Goal: Task Accomplishment & Management: Use online tool/utility

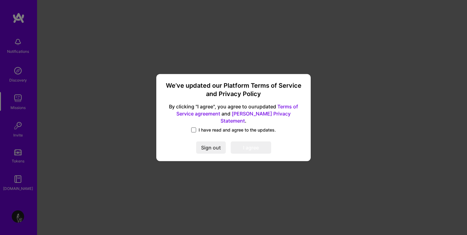
click at [192, 127] on span at bounding box center [193, 129] width 5 height 5
click at [0, 0] on input "I have read and agree to the updates." at bounding box center [0, 0] width 0 height 0
click at [256, 141] on button "I agree" at bounding box center [251, 147] width 40 height 12
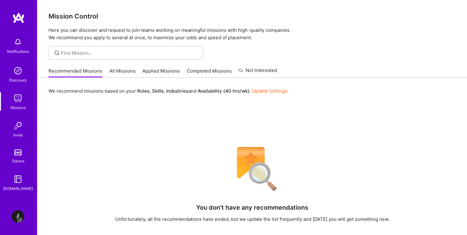
click at [22, 19] on img at bounding box center [18, 17] width 12 height 11
click at [20, 102] on img at bounding box center [18, 98] width 12 height 12
click at [21, 129] on img at bounding box center [18, 125] width 12 height 12
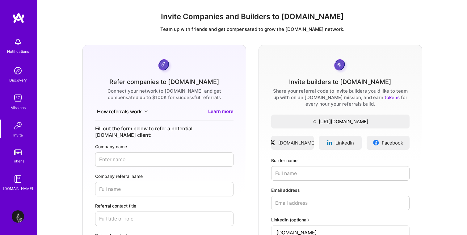
click at [15, 156] on link "Tokens" at bounding box center [18, 155] width 38 height 17
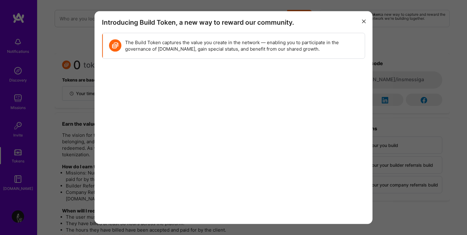
click at [364, 20] on icon "modal" at bounding box center [364, 22] width 4 height 4
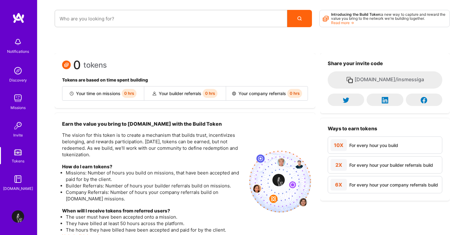
click at [18, 73] on img at bounding box center [18, 71] width 12 height 12
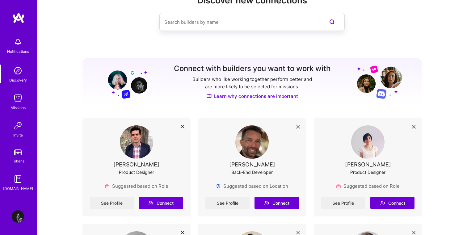
scroll to position [20, 0]
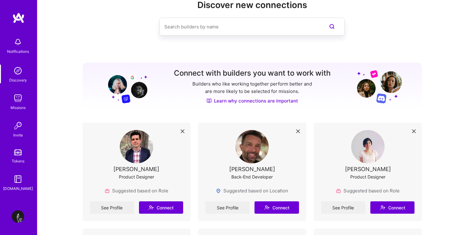
click at [17, 69] on img at bounding box center [18, 71] width 12 height 12
click at [17, 42] on img at bounding box center [18, 42] width 12 height 12
click at [15, 17] on img at bounding box center [18, 17] width 12 height 11
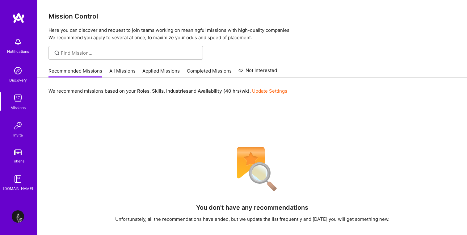
click at [122, 73] on link "All Missions" at bounding box center [122, 73] width 26 height 10
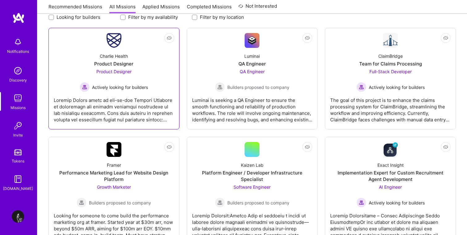
scroll to position [90, 0]
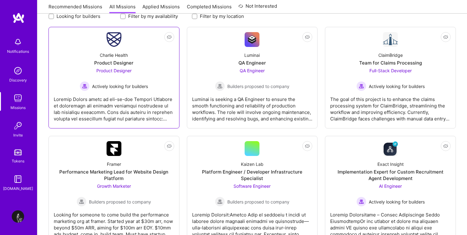
click at [167, 119] on div at bounding box center [114, 106] width 120 height 31
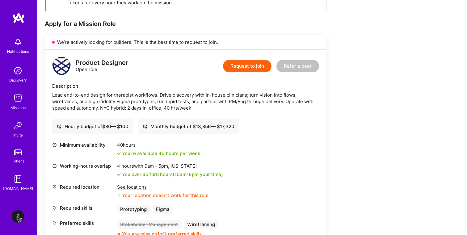
scroll to position [112, 0]
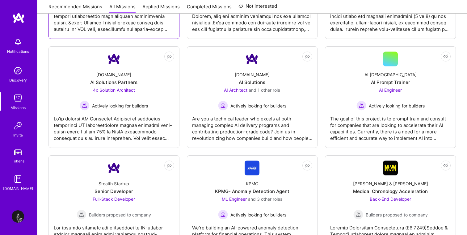
scroll to position [1429, 0]
